Goal: Information Seeking & Learning: Learn about a topic

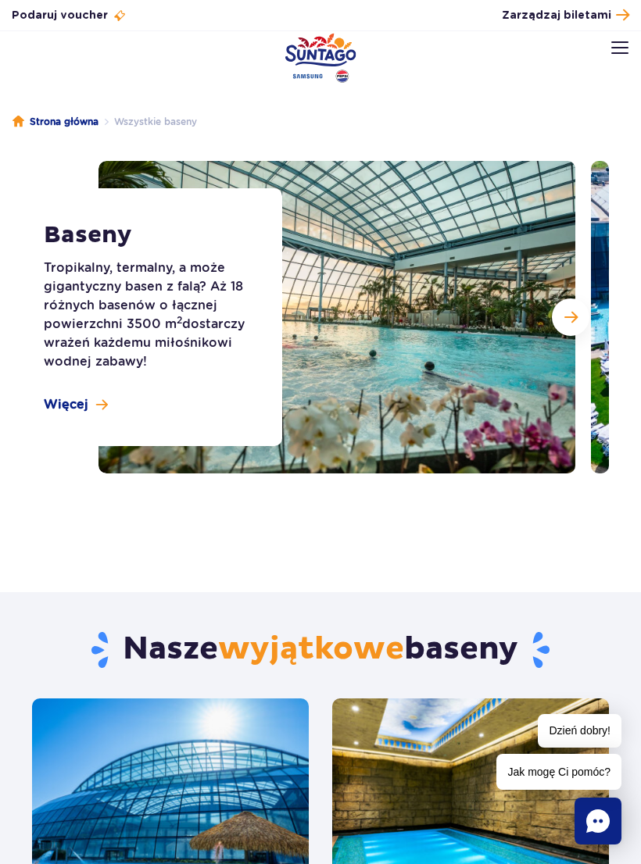
click at [568, 321] on span "Następny slajd" at bounding box center [570, 317] width 13 height 14
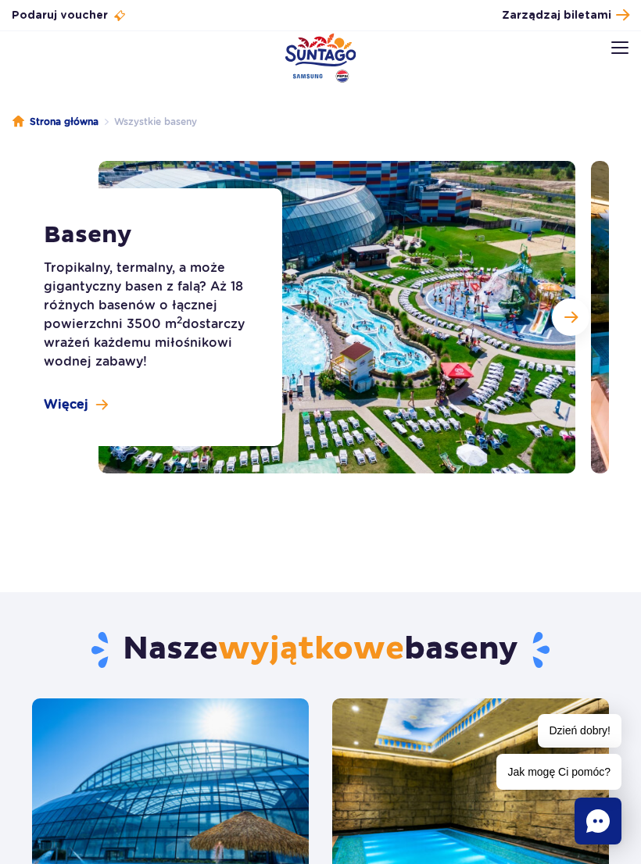
click at [566, 333] on button "Następny slajd" at bounding box center [571, 317] width 38 height 38
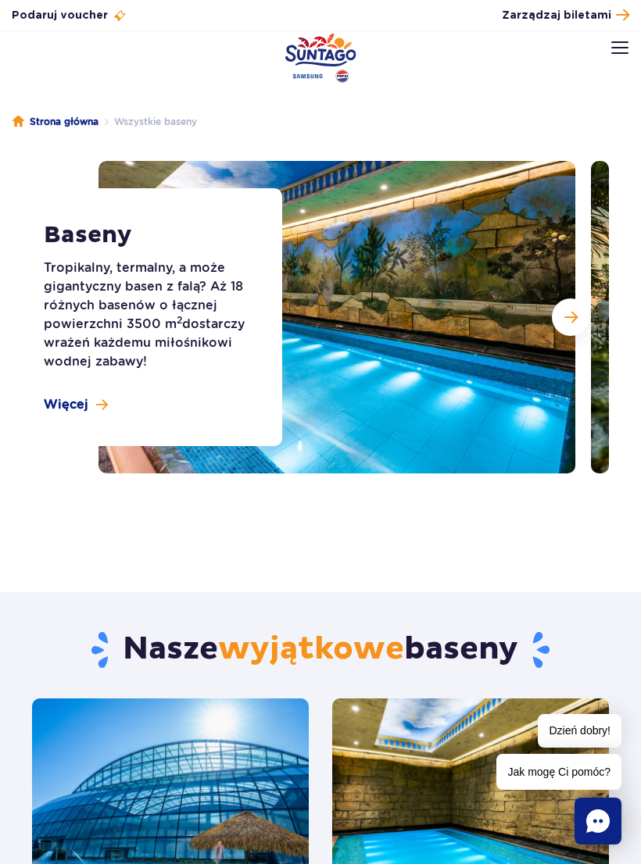
click at [568, 330] on button "Następny slajd" at bounding box center [571, 317] width 38 height 38
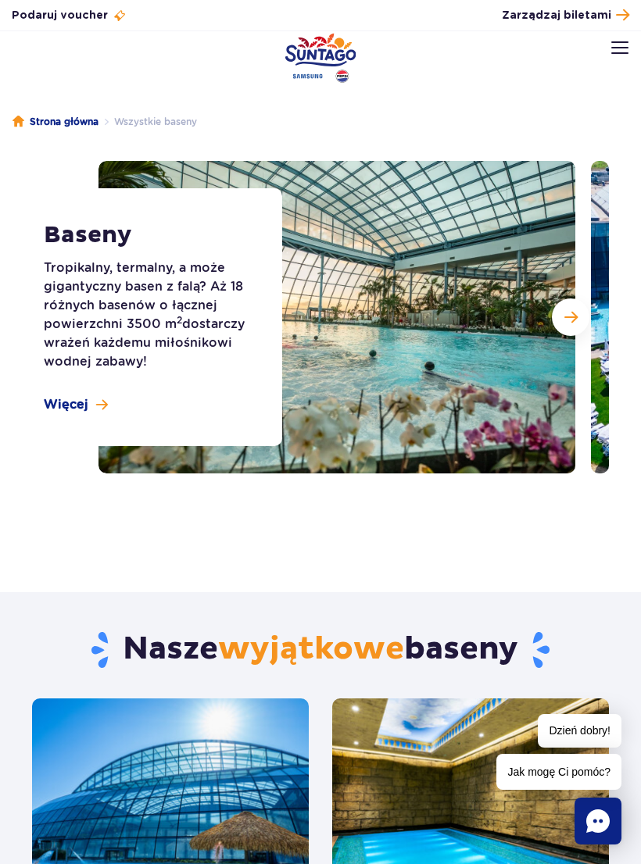
click at [572, 330] on button "Następny slajd" at bounding box center [571, 317] width 38 height 38
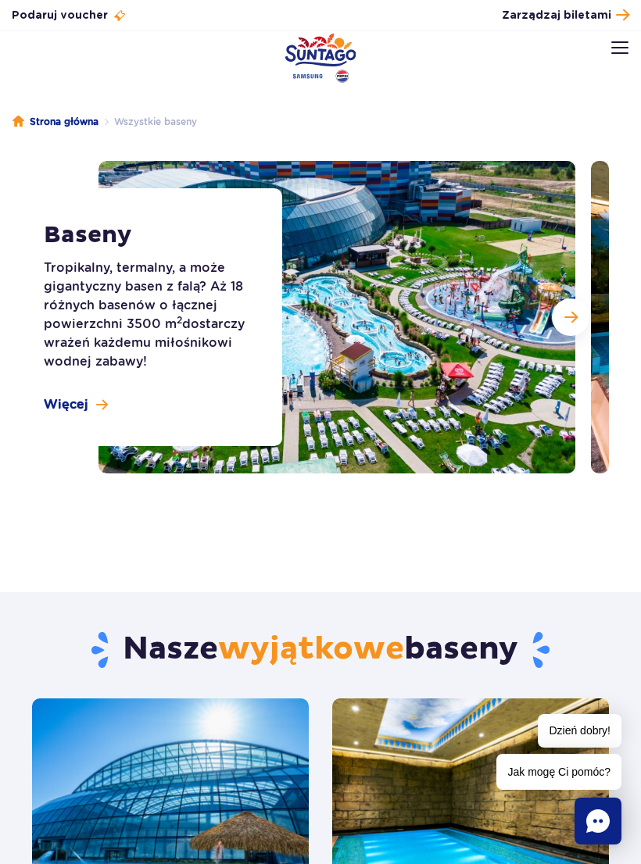
click at [581, 323] on button "Następny slajd" at bounding box center [571, 317] width 38 height 38
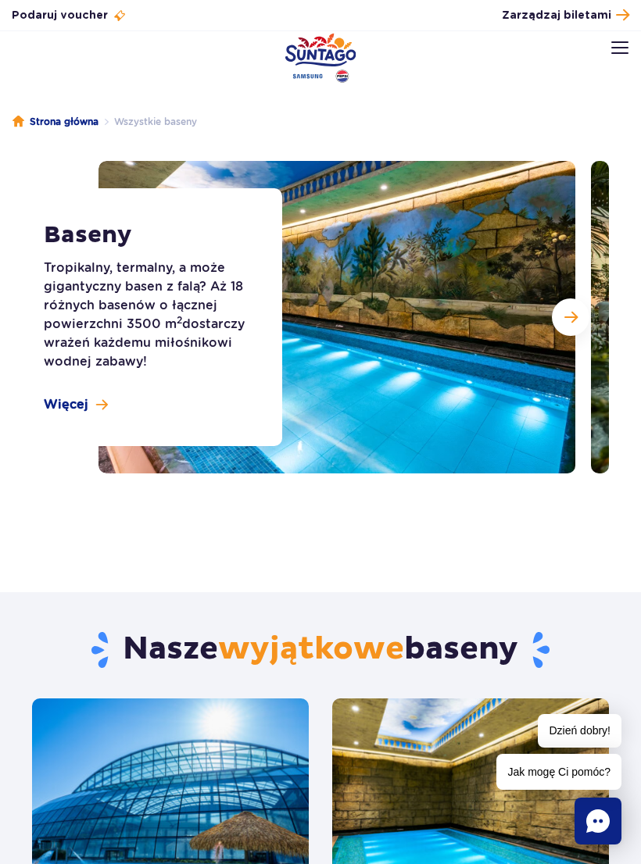
click at [575, 324] on button "Następny slajd" at bounding box center [571, 317] width 38 height 38
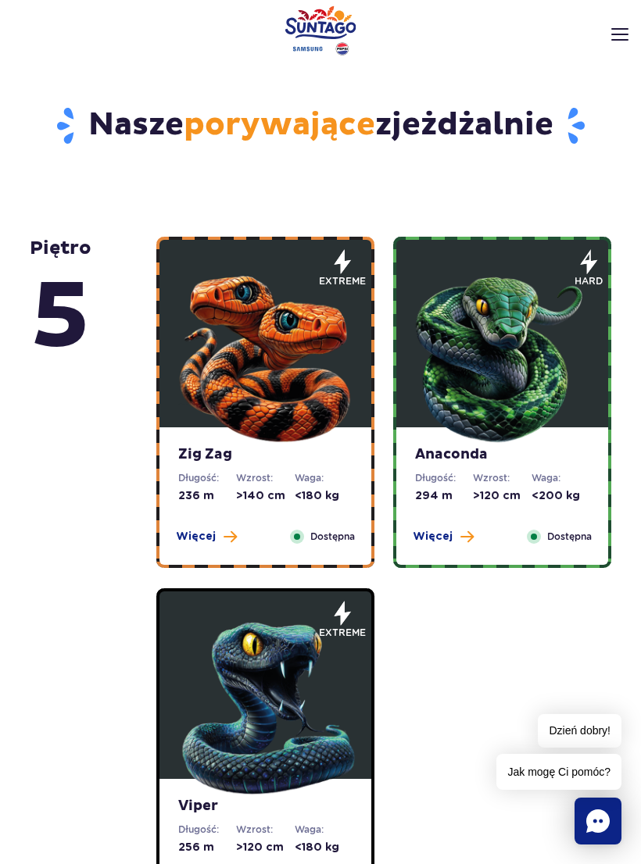
scroll to position [581, 0]
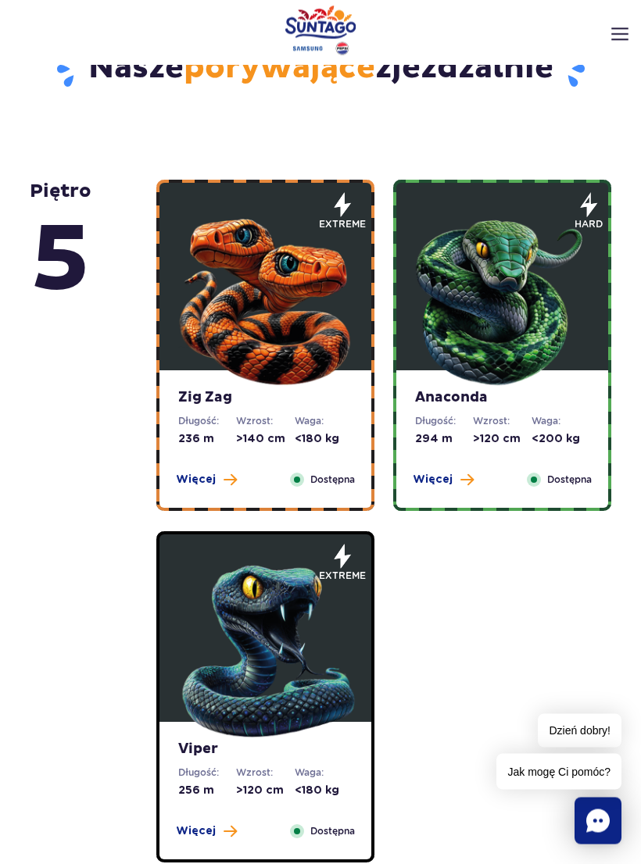
click at [364, 195] on span "extreme" at bounding box center [342, 212] width 47 height 39
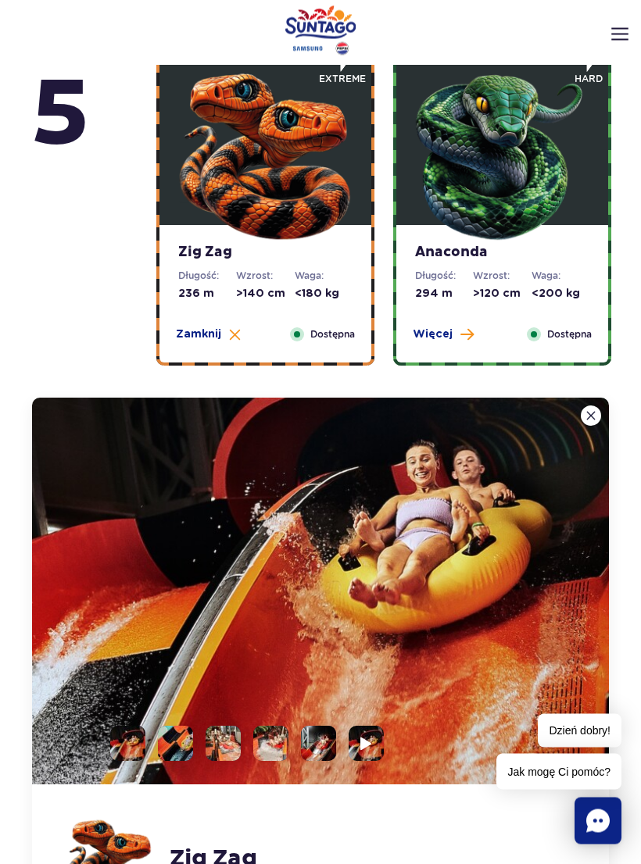
scroll to position [1031, 0]
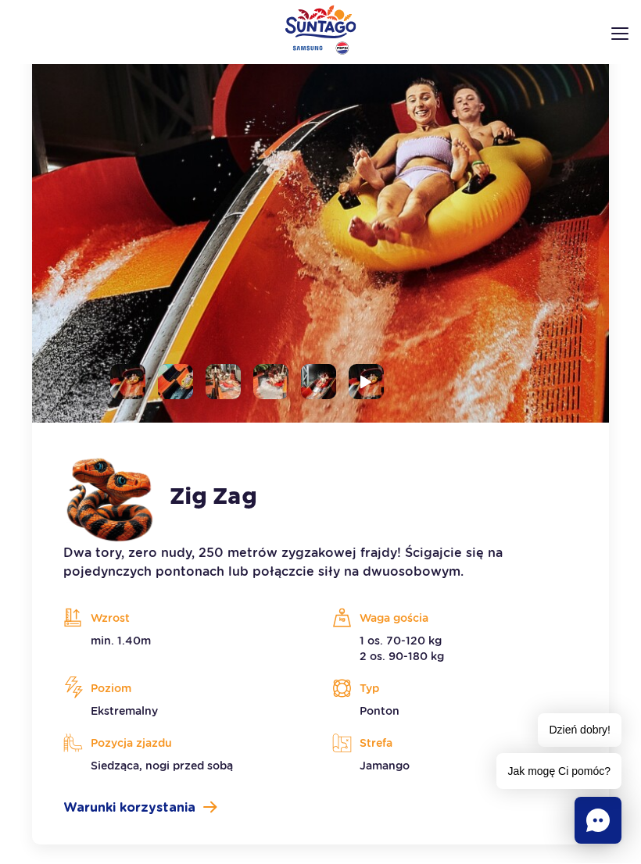
click at [367, 379] on img at bounding box center [366, 383] width 12 height 14
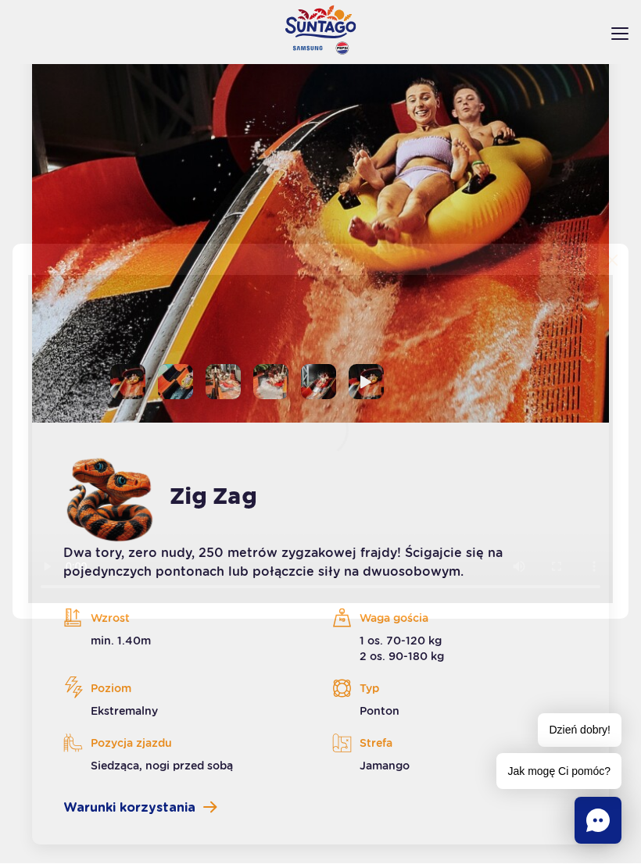
scroll to position [1088, 0]
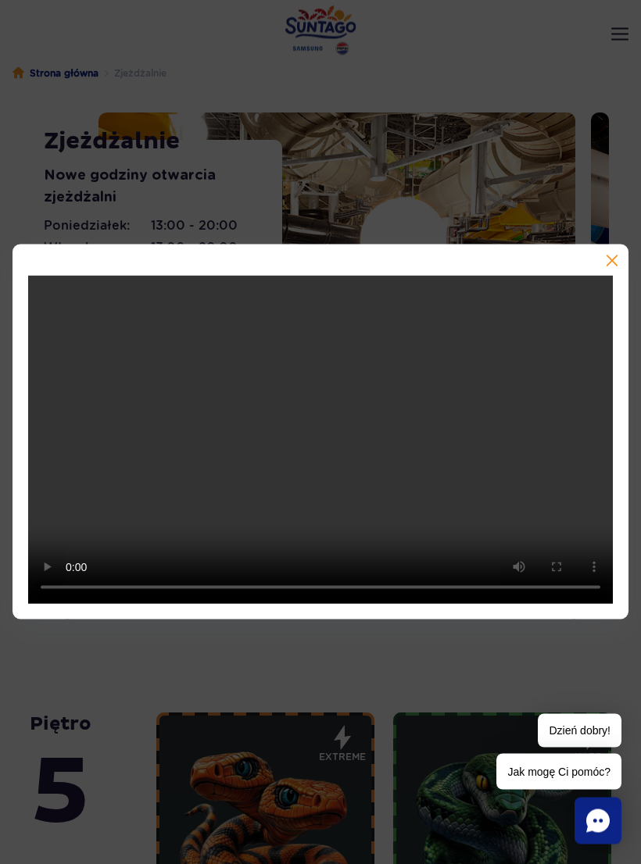
click at [616, 259] on button "button" at bounding box center [610, 263] width 16 height 16
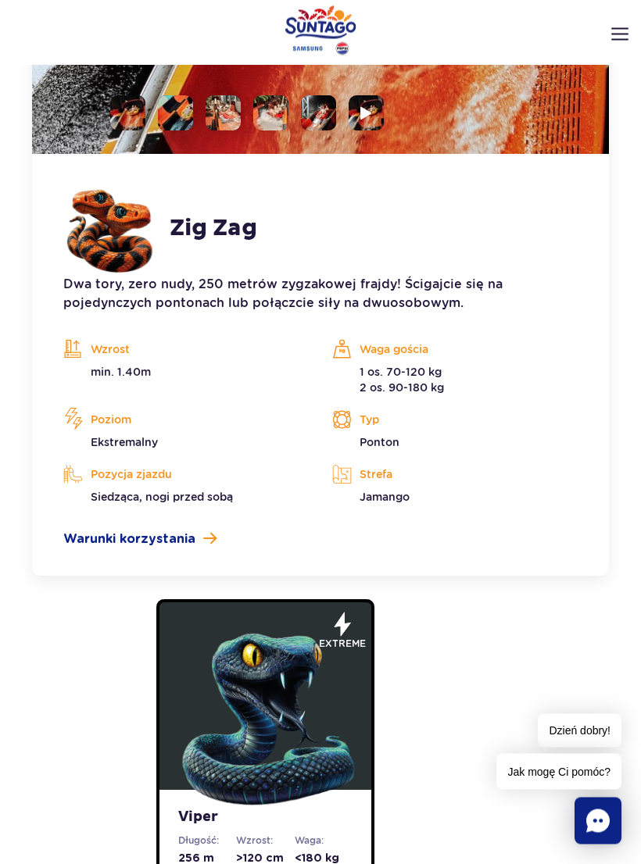
scroll to position [1368, 0]
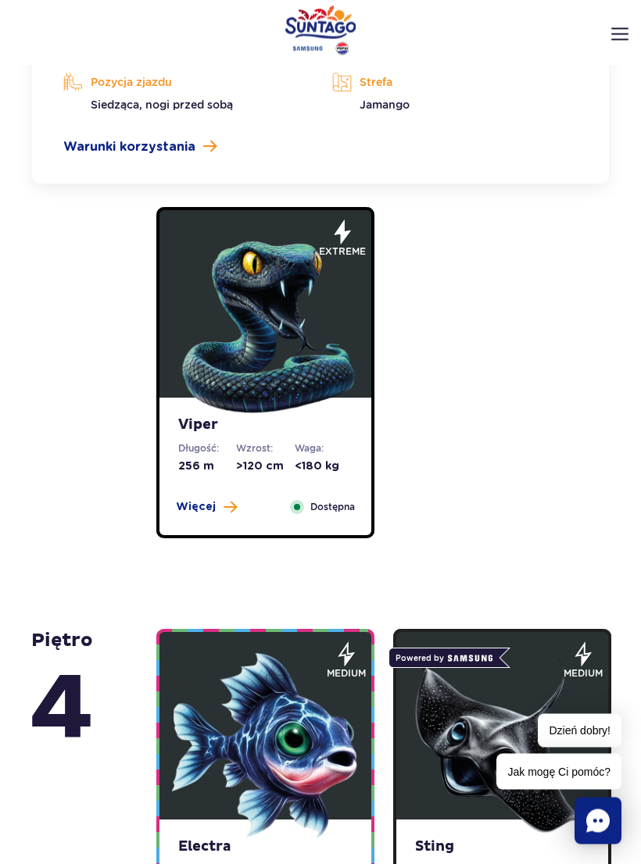
click at [302, 387] on img at bounding box center [266, 324] width 188 height 188
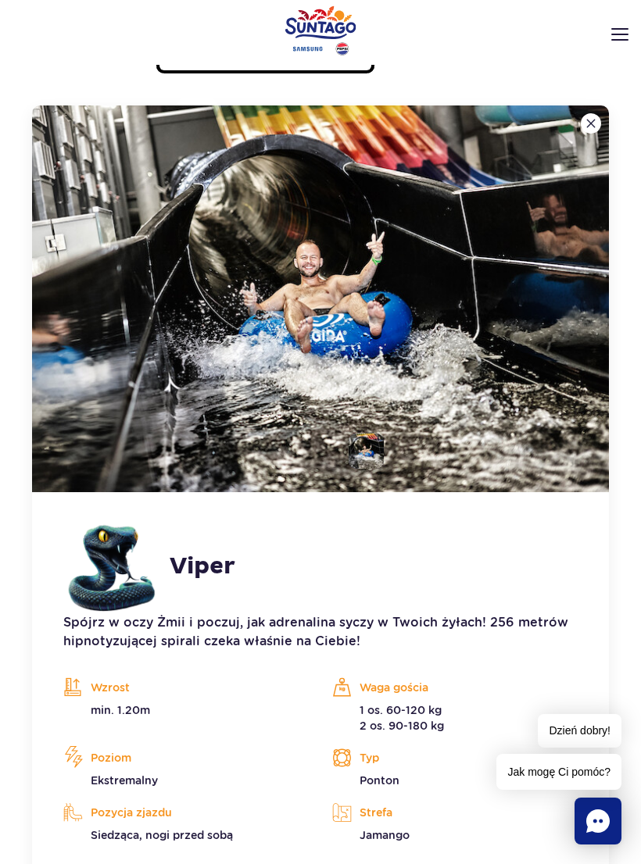
scroll to position [1369, 0]
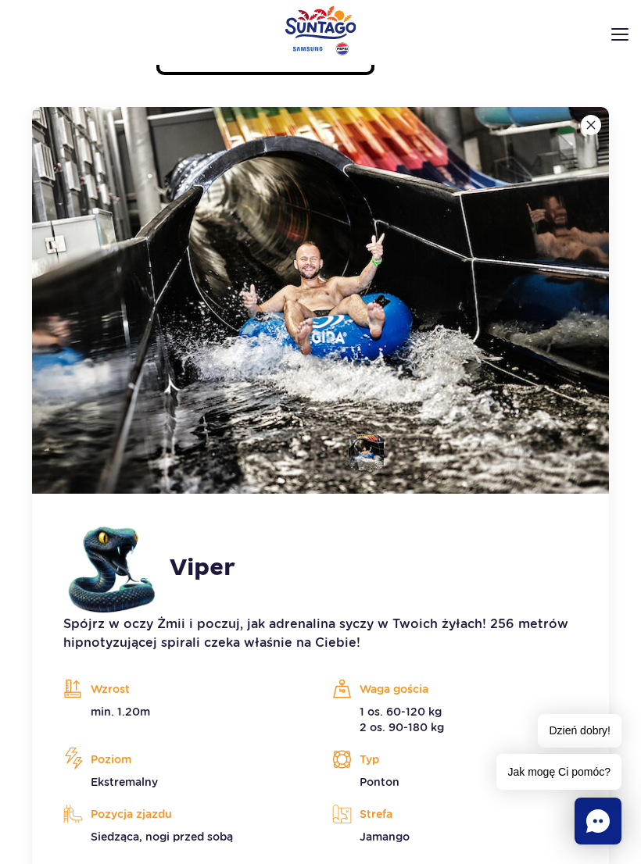
click at [509, 325] on img at bounding box center [320, 300] width 577 height 387
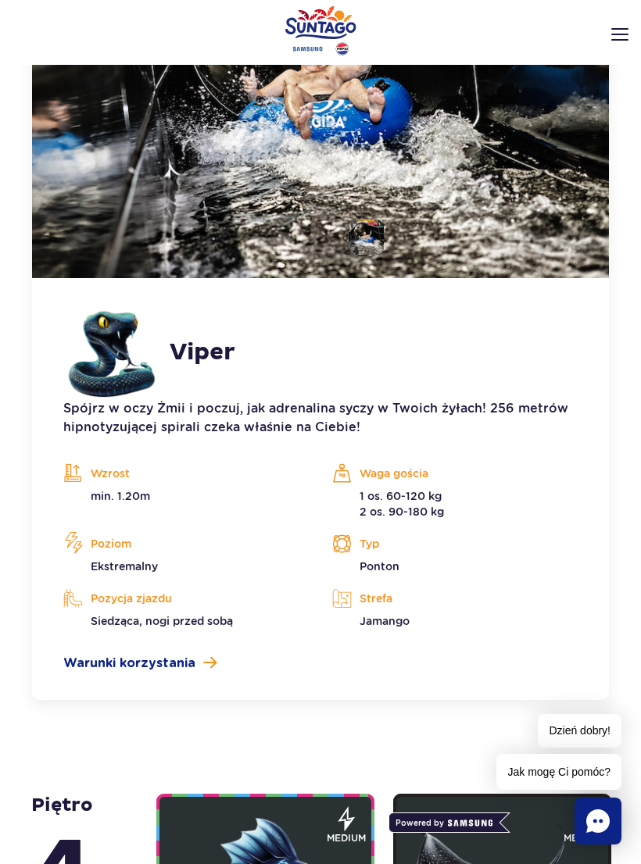
scroll to position [1574, 0]
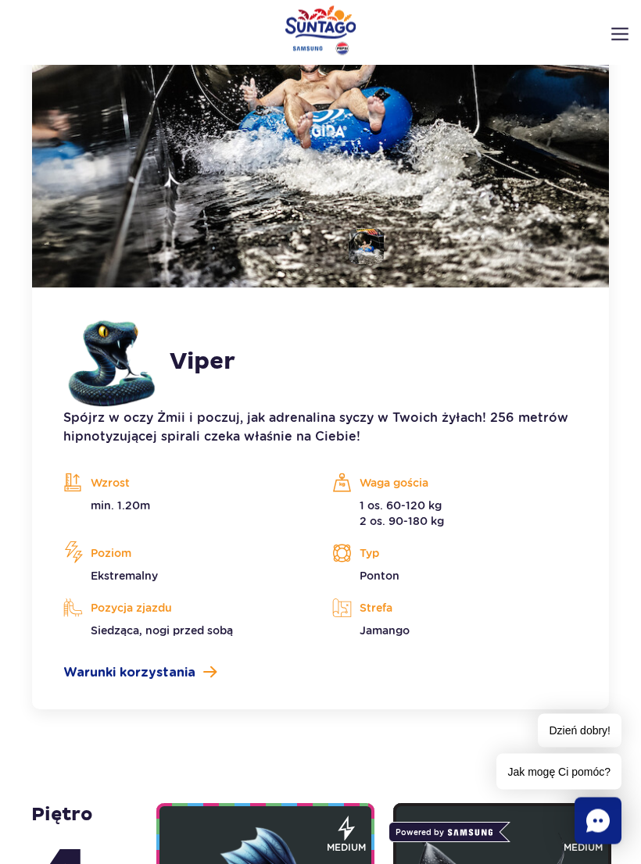
click at [90, 673] on span "Warunki korzystania" at bounding box center [129, 673] width 132 height 19
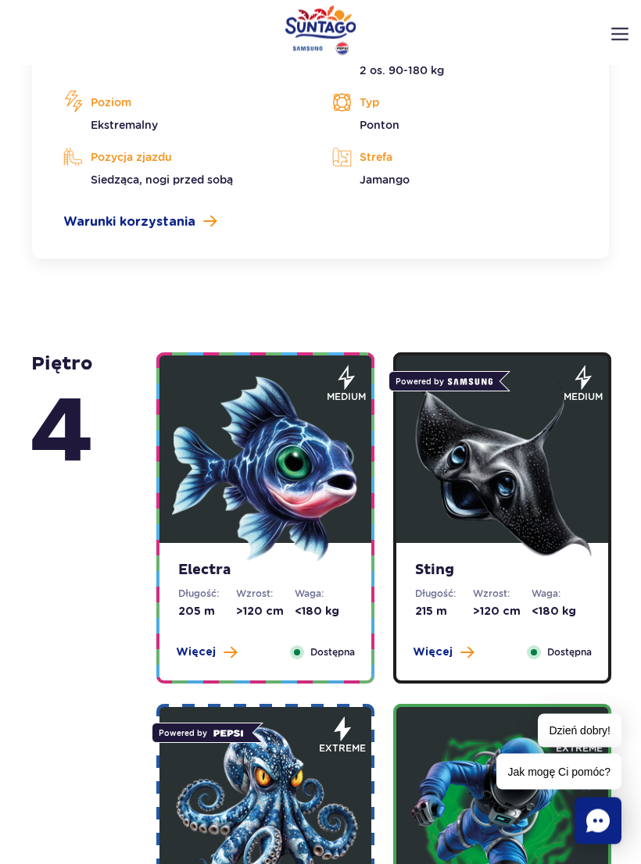
scroll to position [2027, 0]
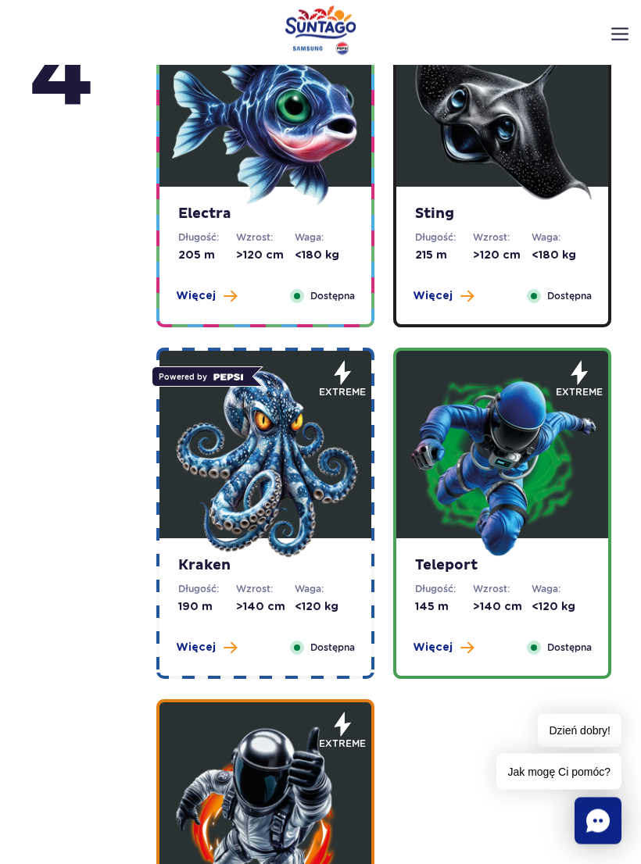
click at [259, 513] on img at bounding box center [266, 465] width 188 height 188
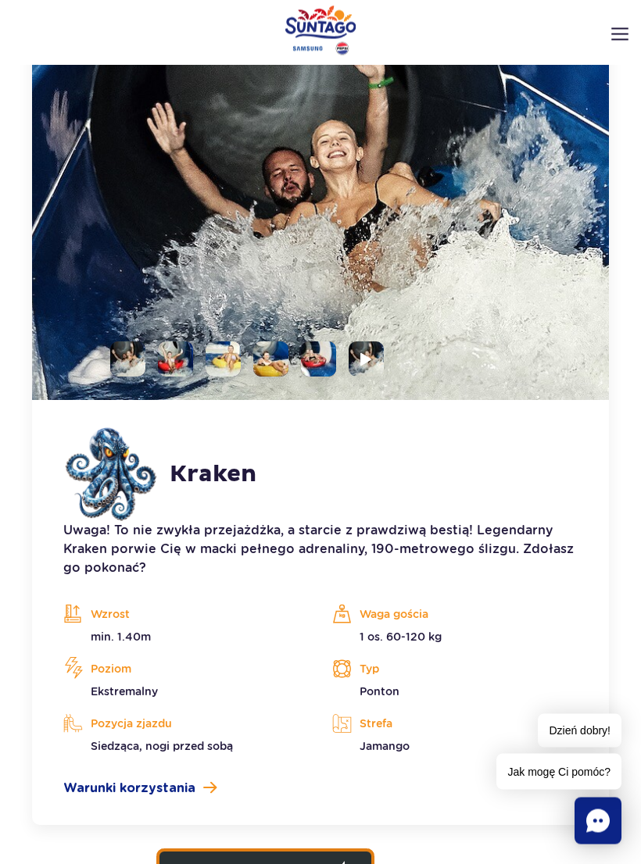
scroll to position [2156, 0]
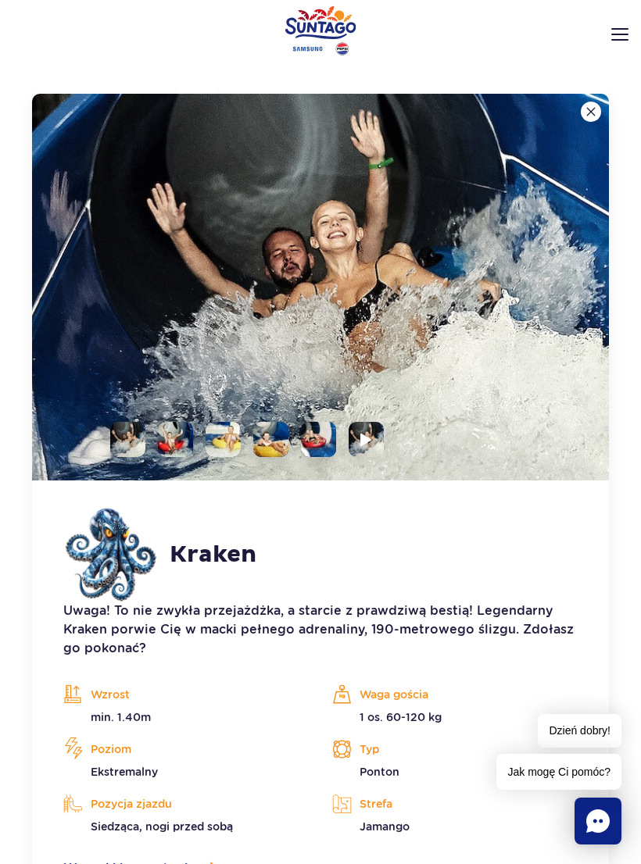
click at [351, 438] on li at bounding box center [365, 439] width 35 height 35
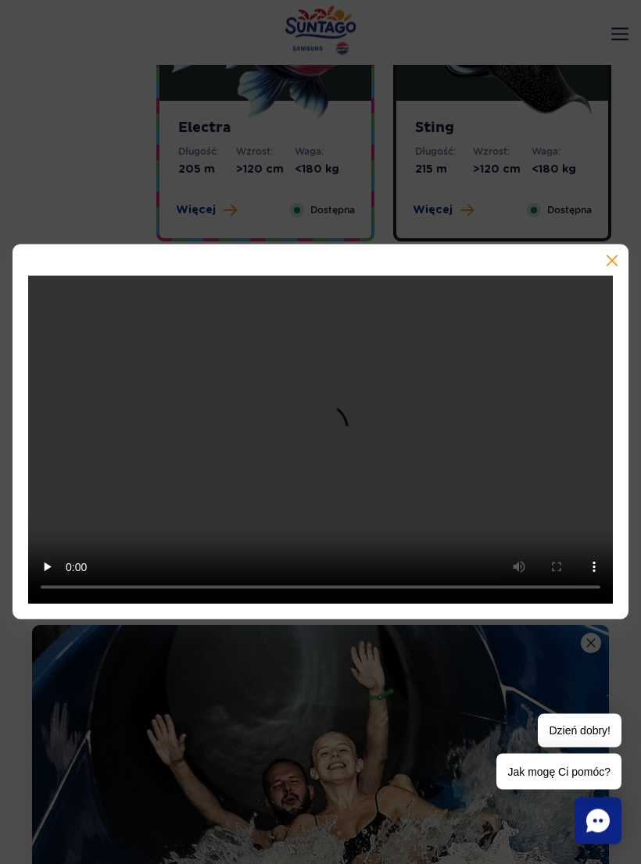
scroll to position [1570, 0]
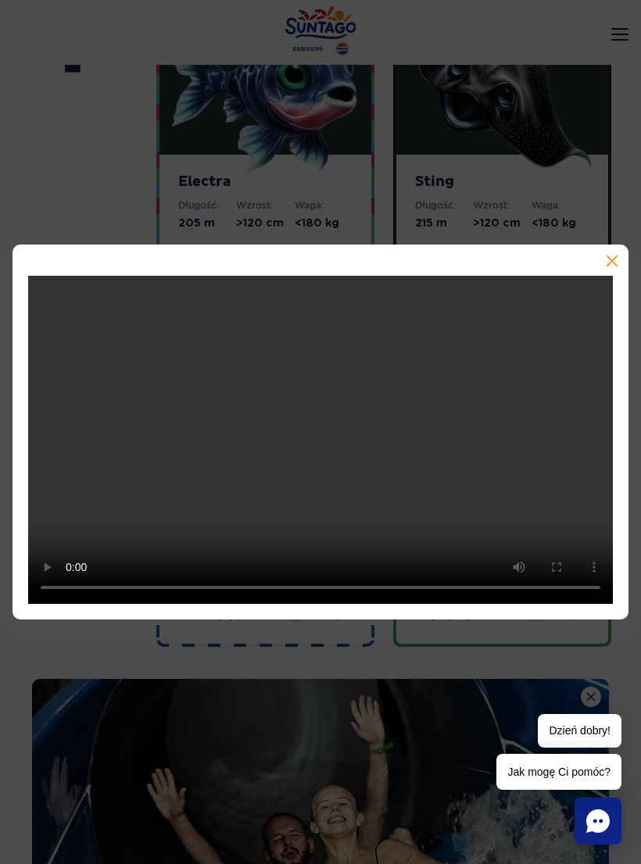
click at [613, 264] on button "button" at bounding box center [610, 263] width 16 height 16
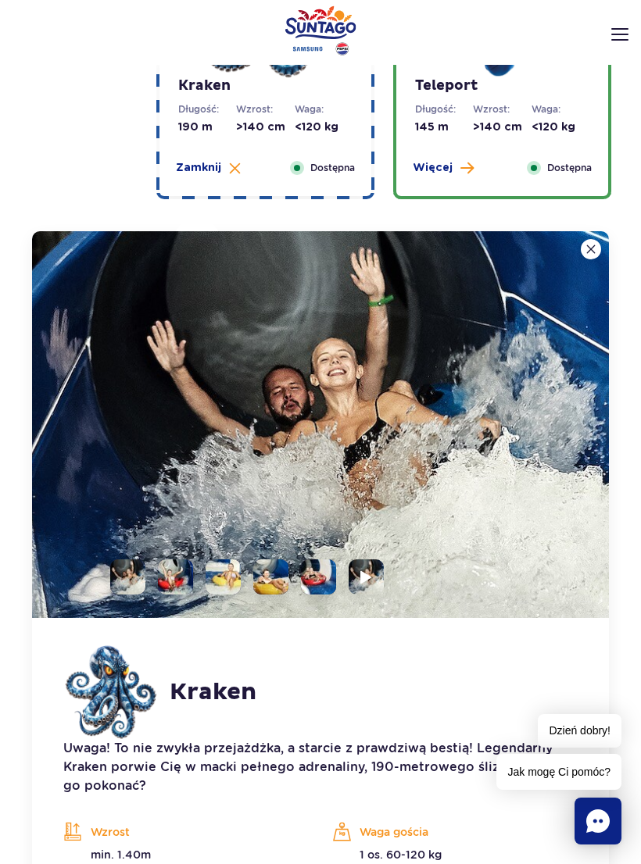
scroll to position [2005, 0]
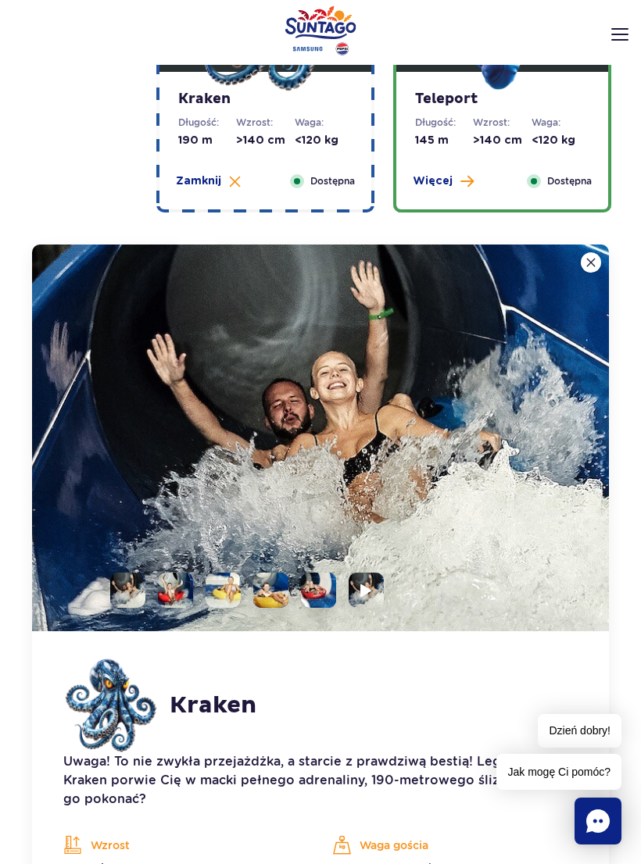
click at [130, 588] on li at bounding box center [127, 590] width 35 height 35
click at [171, 592] on li at bounding box center [175, 590] width 35 height 35
click at [223, 585] on li at bounding box center [222, 590] width 35 height 35
click at [270, 598] on li at bounding box center [270, 590] width 35 height 35
click at [318, 592] on li at bounding box center [318, 590] width 35 height 35
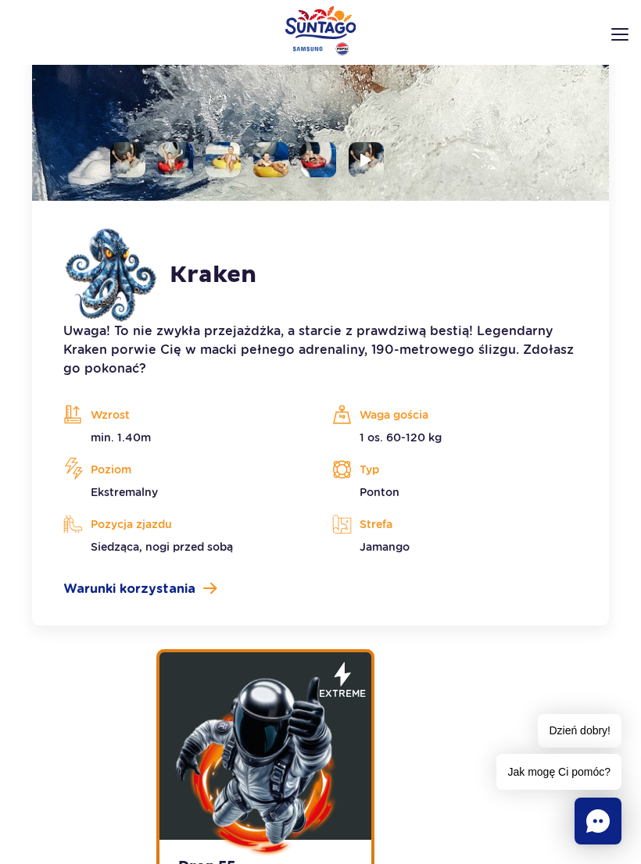
scroll to position [2463, 0]
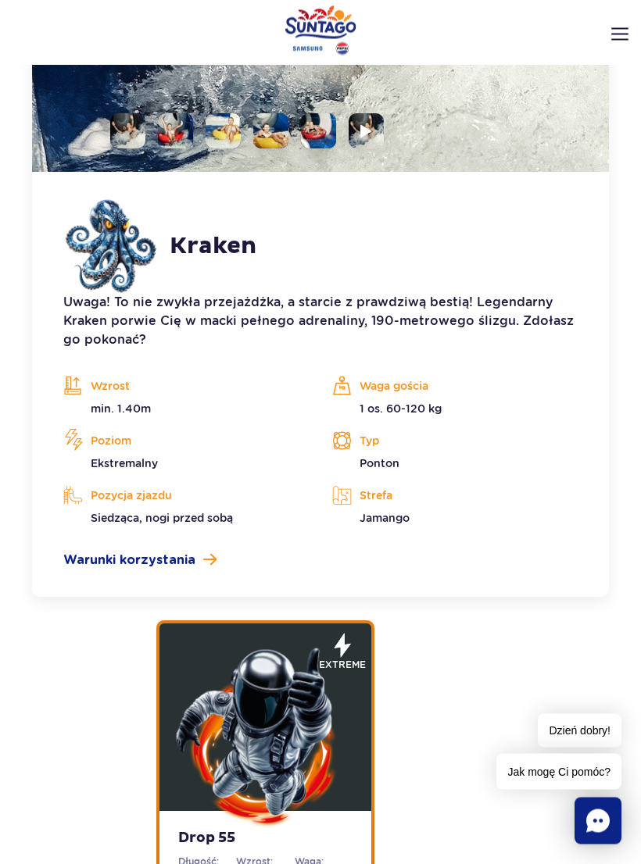
click at [638, 470] on div "piętro 5 Zig Zag Długość: 236 m Wzrost: >140 cm Waga: <180 kg Więcej Zamknij Do…" at bounding box center [320, 787] width 641 height 5105
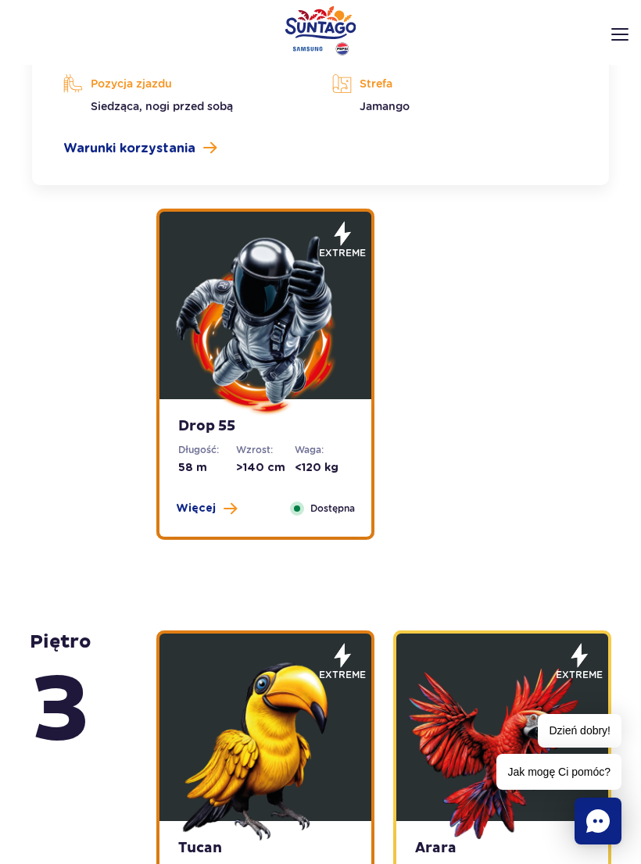
scroll to position [2899, 0]
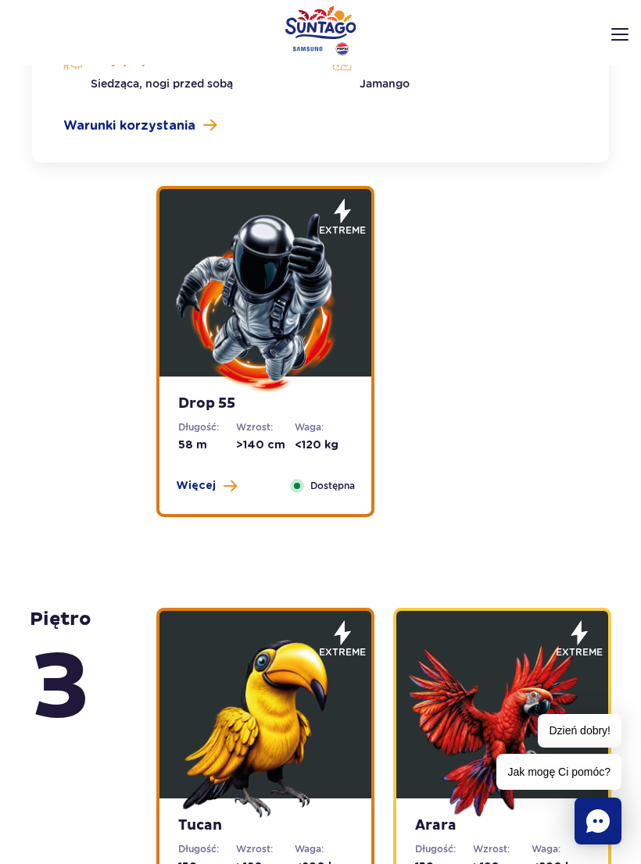
click at [317, 441] on dd "<120 kg" at bounding box center [324, 446] width 58 height 16
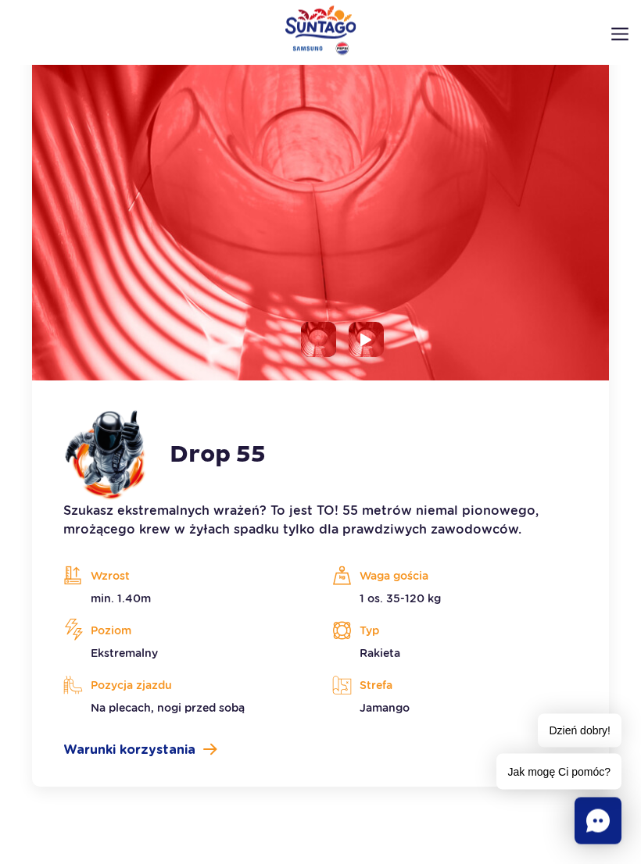
scroll to position [2507, 0]
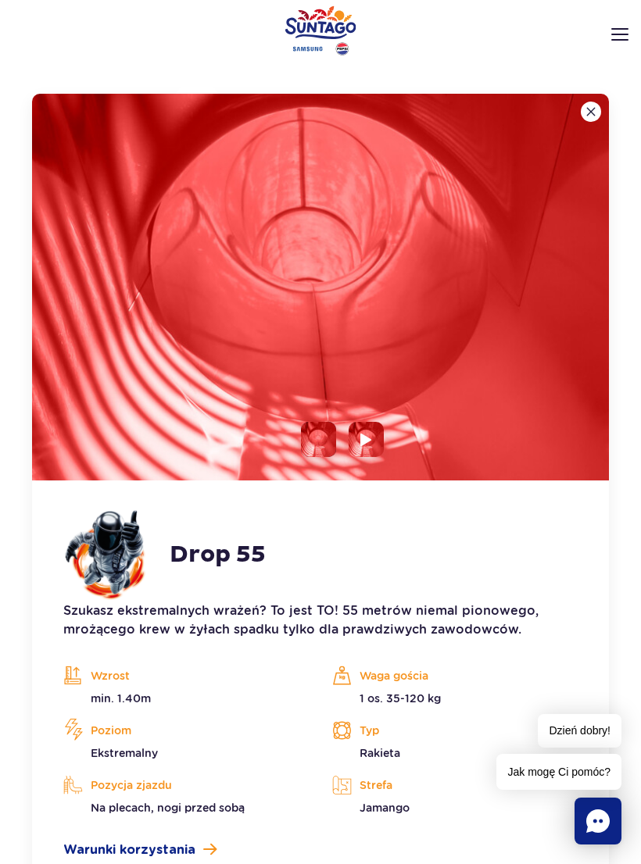
click at [365, 452] on li at bounding box center [365, 439] width 35 height 35
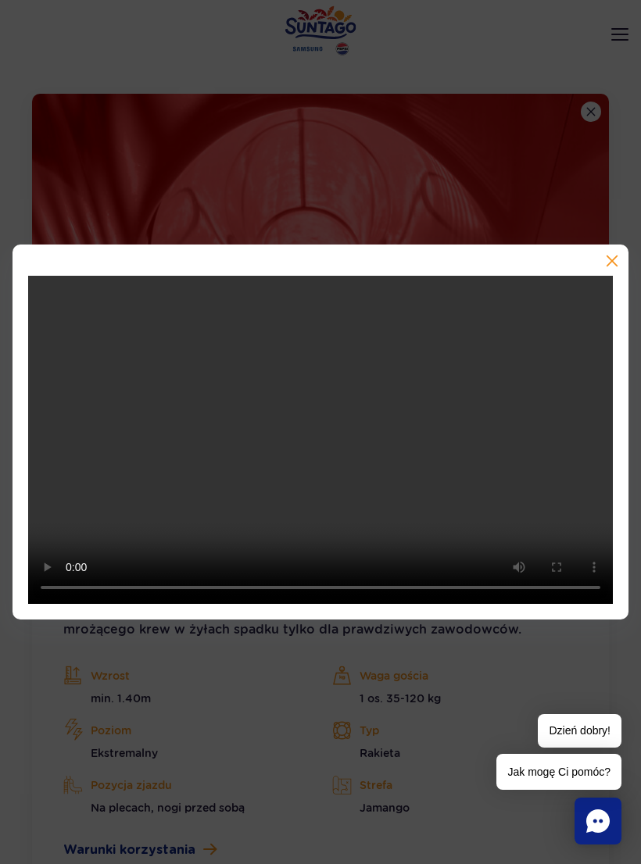
click at [609, 270] on button "button" at bounding box center [610, 263] width 16 height 16
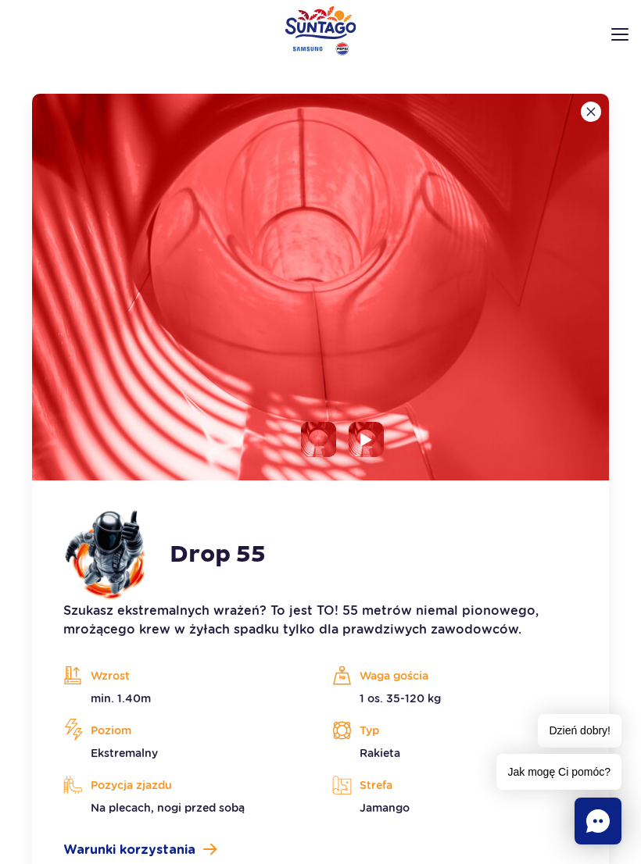
click at [286, 448] on img at bounding box center [320, 287] width 577 height 387
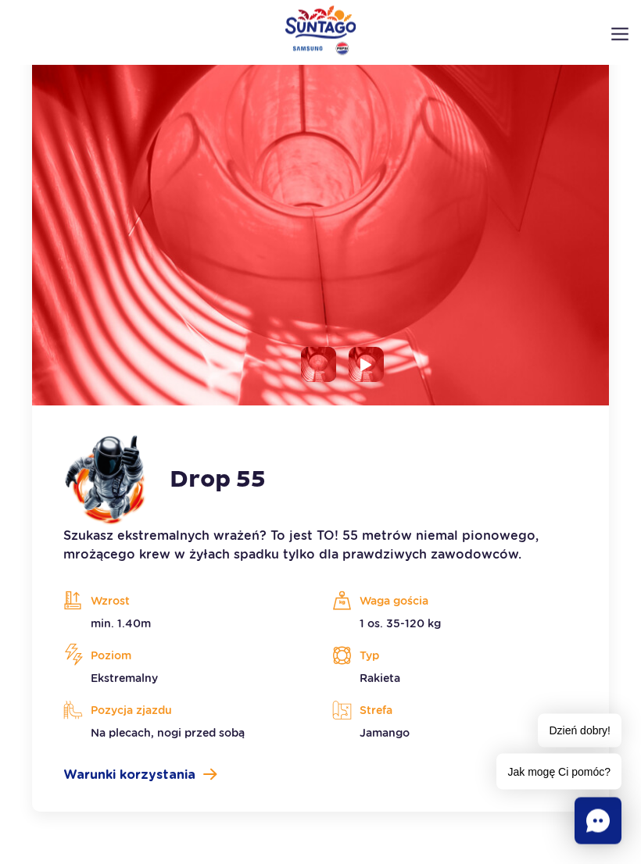
scroll to position [2581, 0]
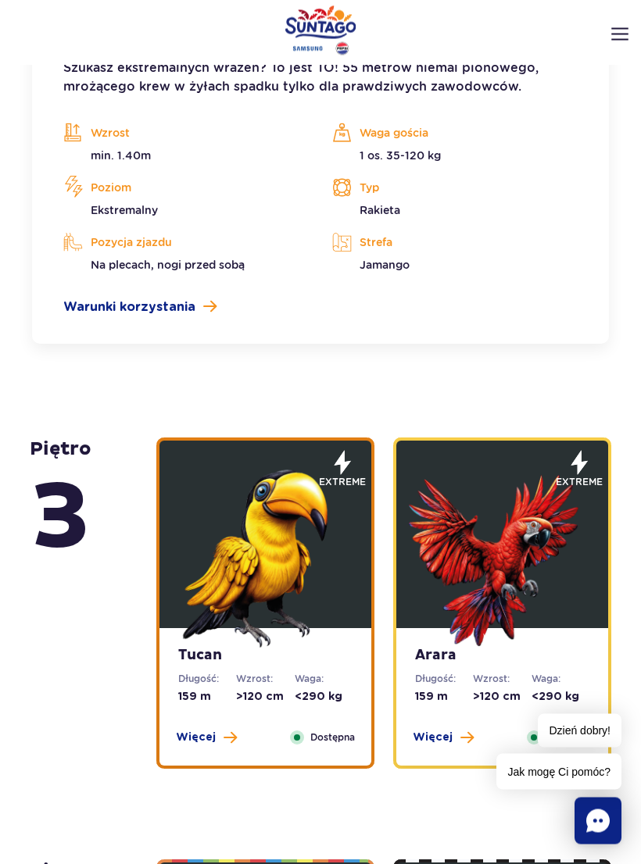
click at [316, 555] on img at bounding box center [266, 555] width 188 height 188
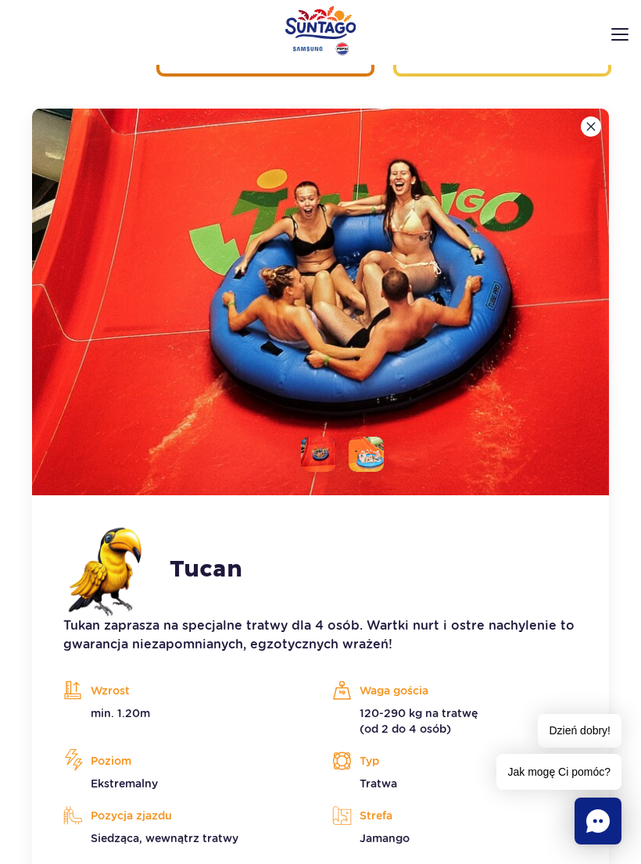
scroll to position [2913, 0]
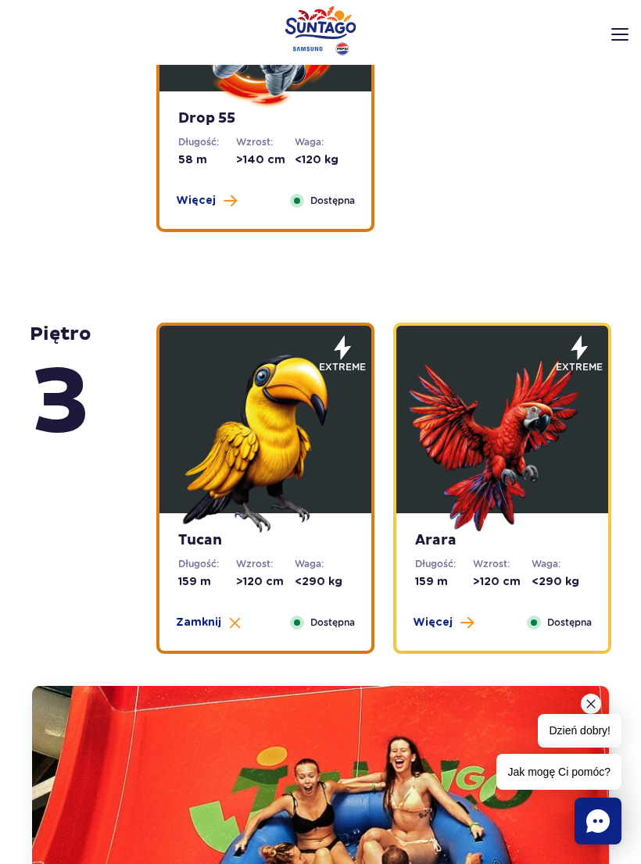
click at [556, 442] on img at bounding box center [503, 439] width 188 height 188
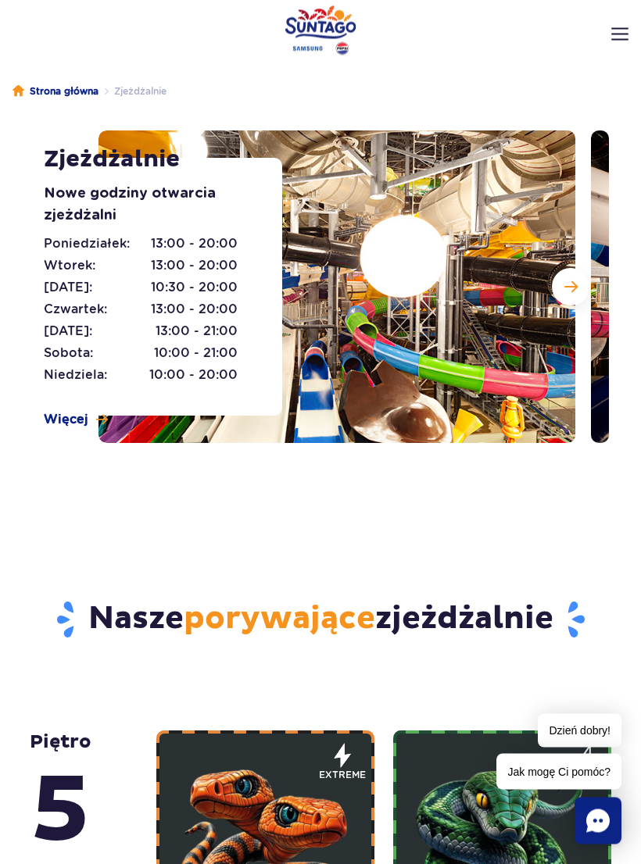
scroll to position [0, 0]
